Goal: Navigation & Orientation: Find specific page/section

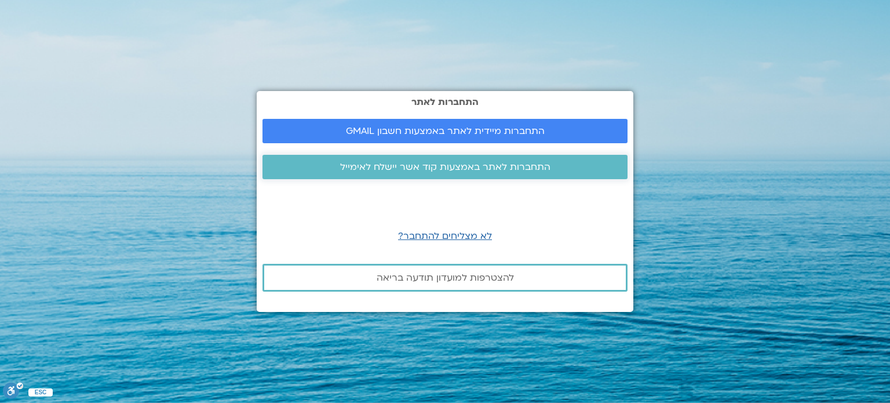
click at [402, 166] on span "התחברות לאתר באמצעות קוד אשר יישלח לאימייל" at bounding box center [445, 167] width 210 height 10
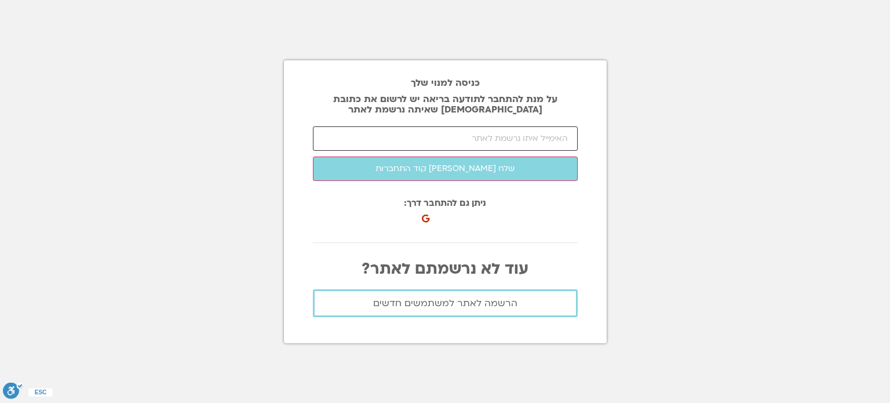
click at [418, 136] on input "email" at bounding box center [445, 138] width 265 height 24
type input "א"
type input "[EMAIL_ADDRESS][DOMAIN_NAME]"
click at [313, 156] on button "שלח [PERSON_NAME] קוד התחברות" at bounding box center [445, 168] width 265 height 24
click at [375, 134] on input "number" at bounding box center [445, 138] width 265 height 24
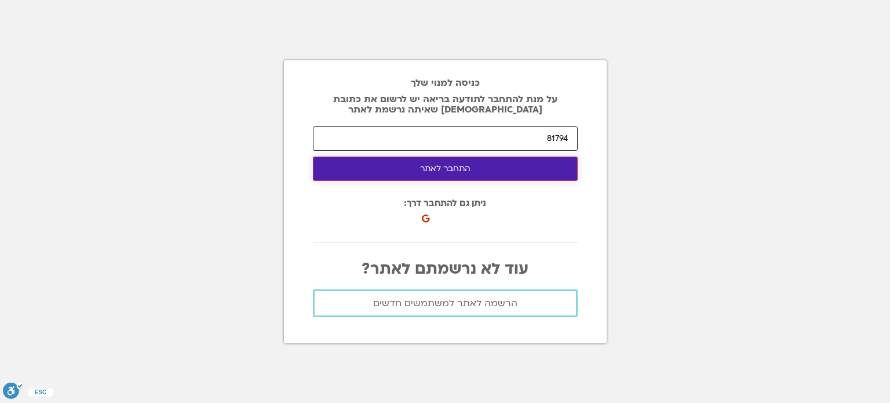
type input "81794"
click at [400, 173] on button "התחבר לאתר" at bounding box center [445, 168] width 265 height 24
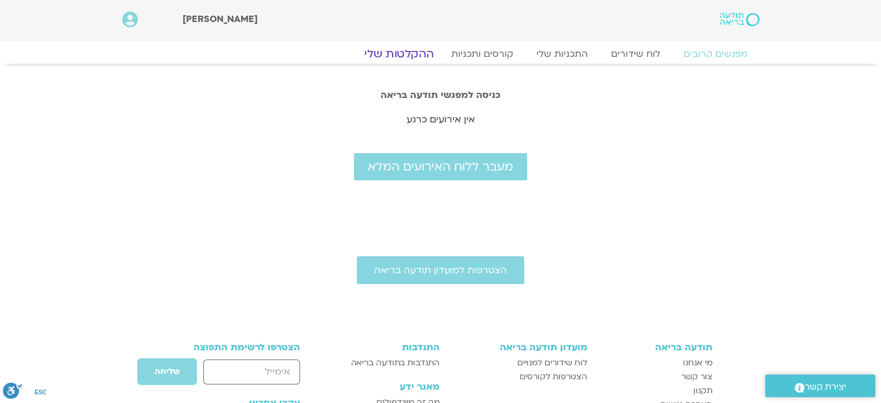
click at [420, 52] on link "ההקלטות שלי" at bounding box center [399, 54] width 97 height 14
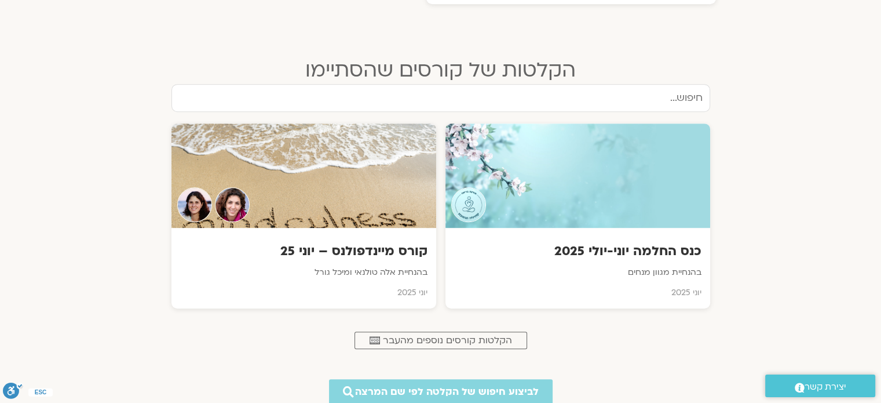
scroll to position [674, 0]
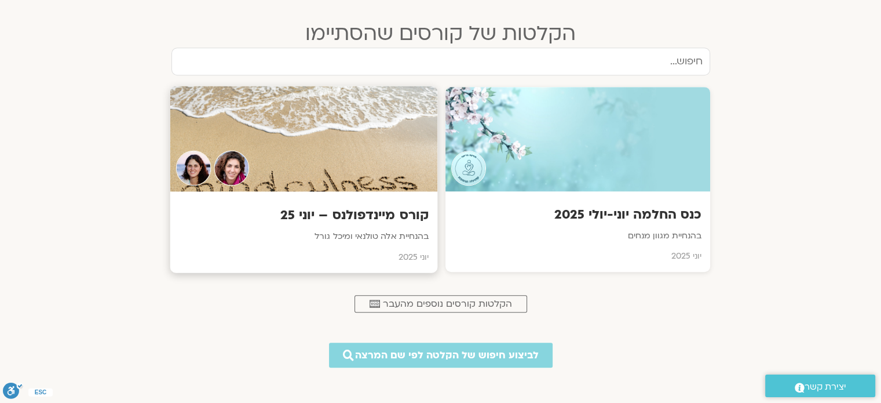
click at [396, 236] on p "בהנחיית אלה טולנאי ומיכל גורל" at bounding box center [303, 236] width 250 height 14
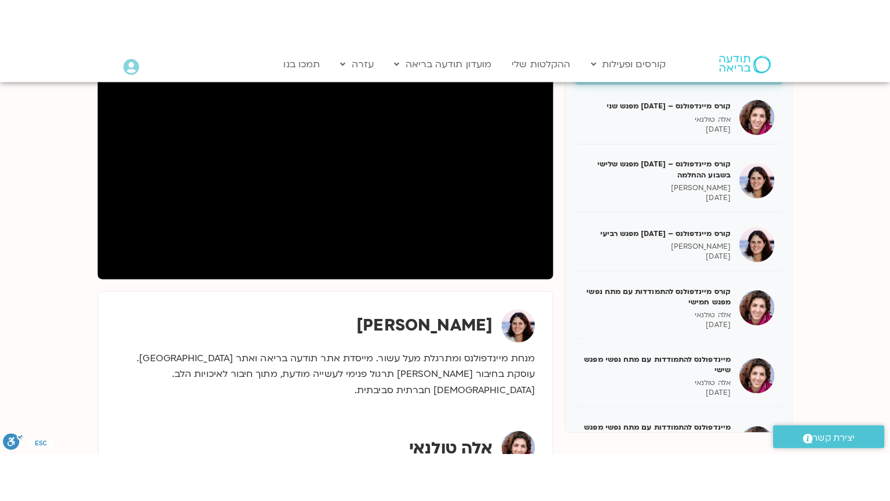
scroll to position [203, 0]
